Goal: Book appointment/travel/reservation

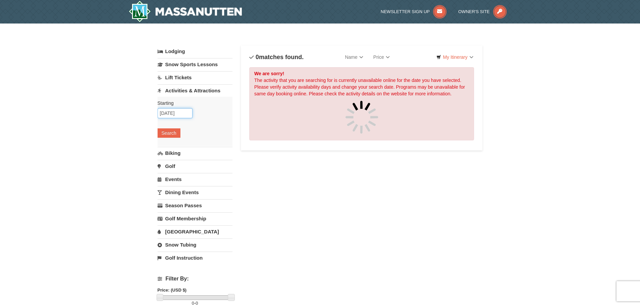
click at [175, 115] on input "[DATE]" at bounding box center [175, 113] width 35 height 10
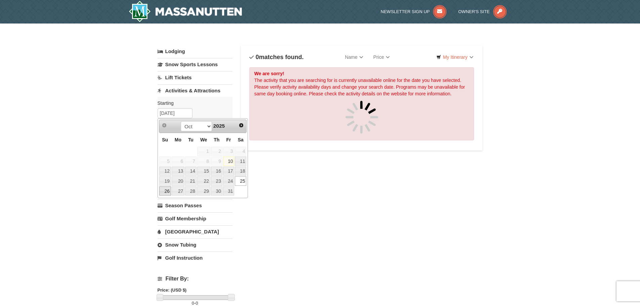
click at [169, 191] on link "26" at bounding box center [165, 190] width 12 height 9
type input "[DATE]"
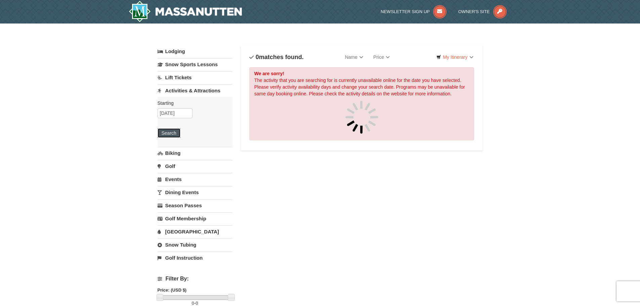
click at [165, 135] on button "Search" at bounding box center [169, 132] width 23 height 9
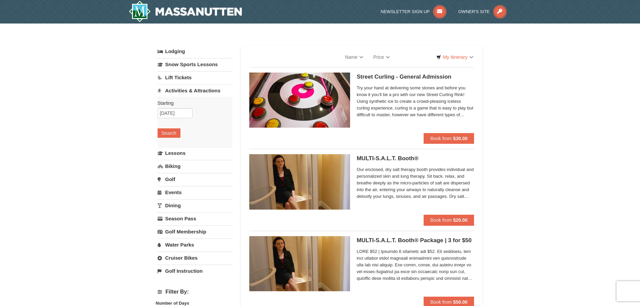
select select "10"
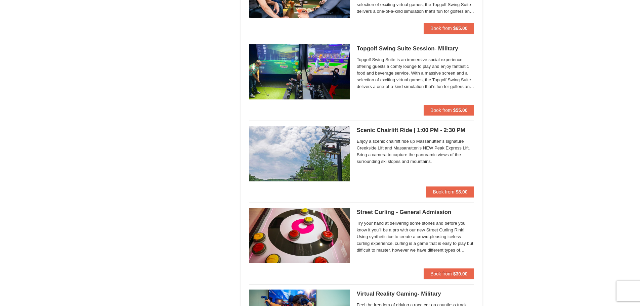
scroll to position [984, 0]
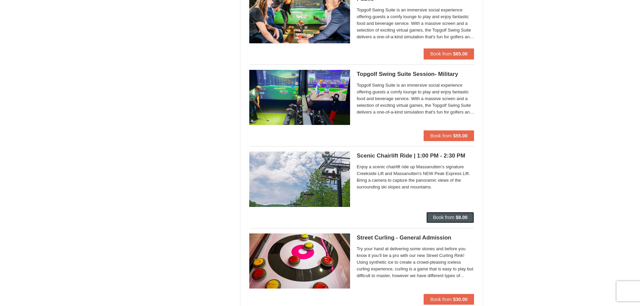
click at [440, 216] on span "Book from" at bounding box center [443, 217] width 21 height 5
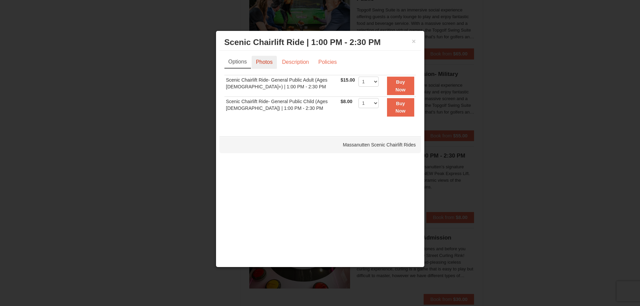
click at [263, 63] on link "Photos" at bounding box center [265, 62] width 26 height 13
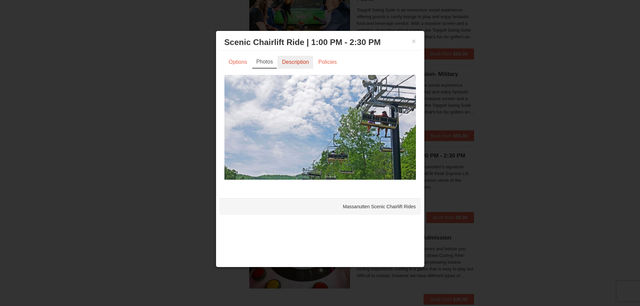
click at [290, 64] on link "Description" at bounding box center [295, 62] width 36 height 13
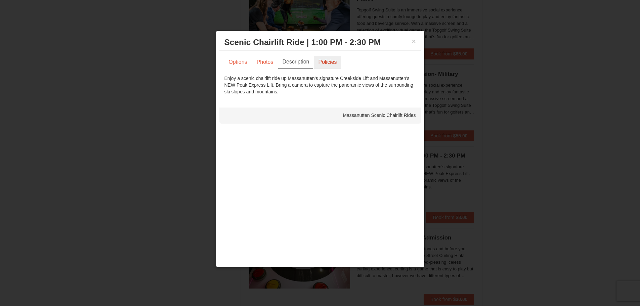
click at [325, 64] on link "Policies" at bounding box center [327, 62] width 27 height 13
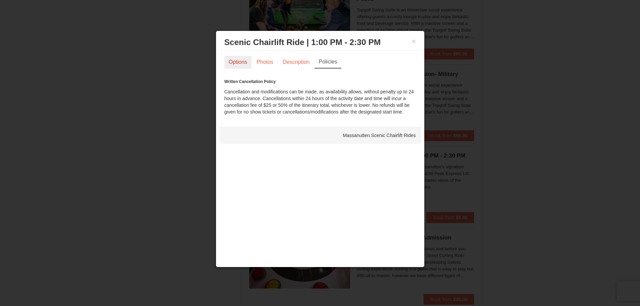
click at [242, 63] on link "Options" at bounding box center [237, 62] width 27 height 13
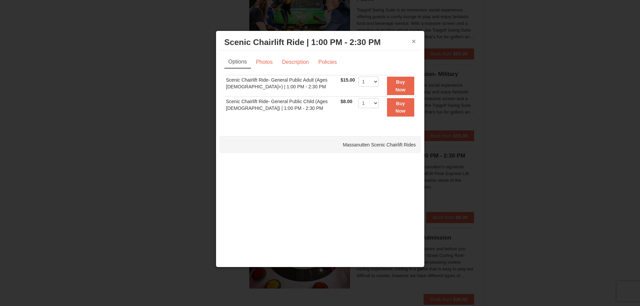
click at [412, 43] on button "×" at bounding box center [414, 41] width 4 height 7
